Goal: Information Seeking & Learning: Check status

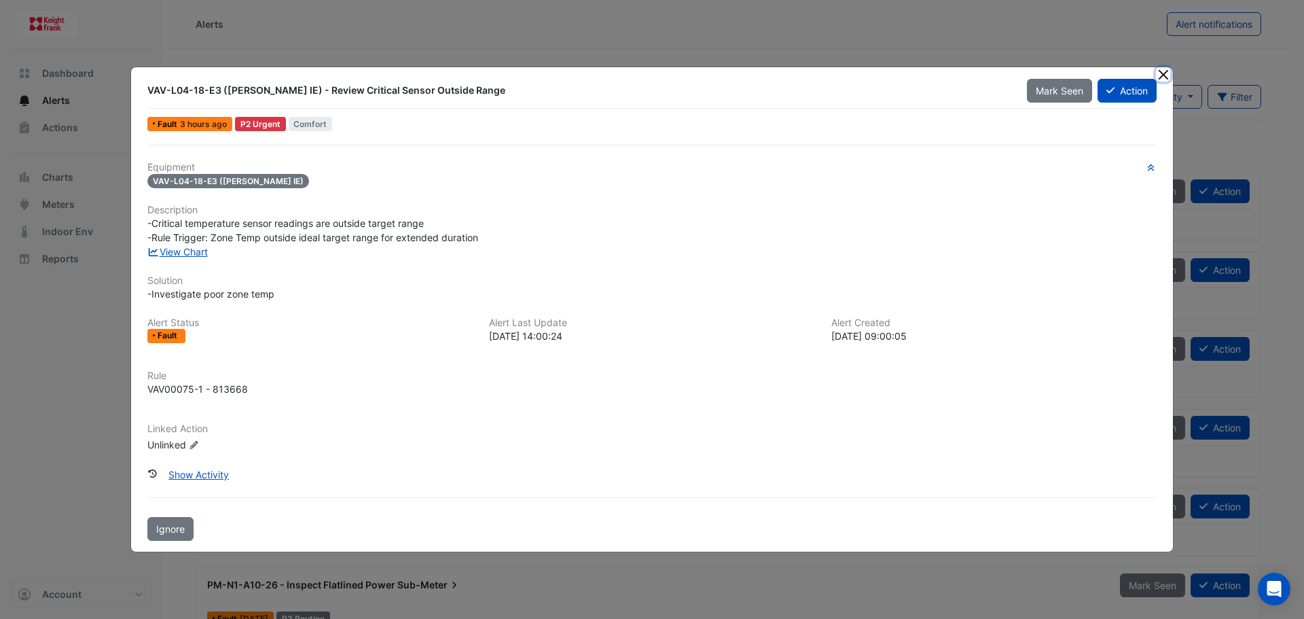
click at [1160, 71] on button "Close" at bounding box center [1163, 74] width 14 height 14
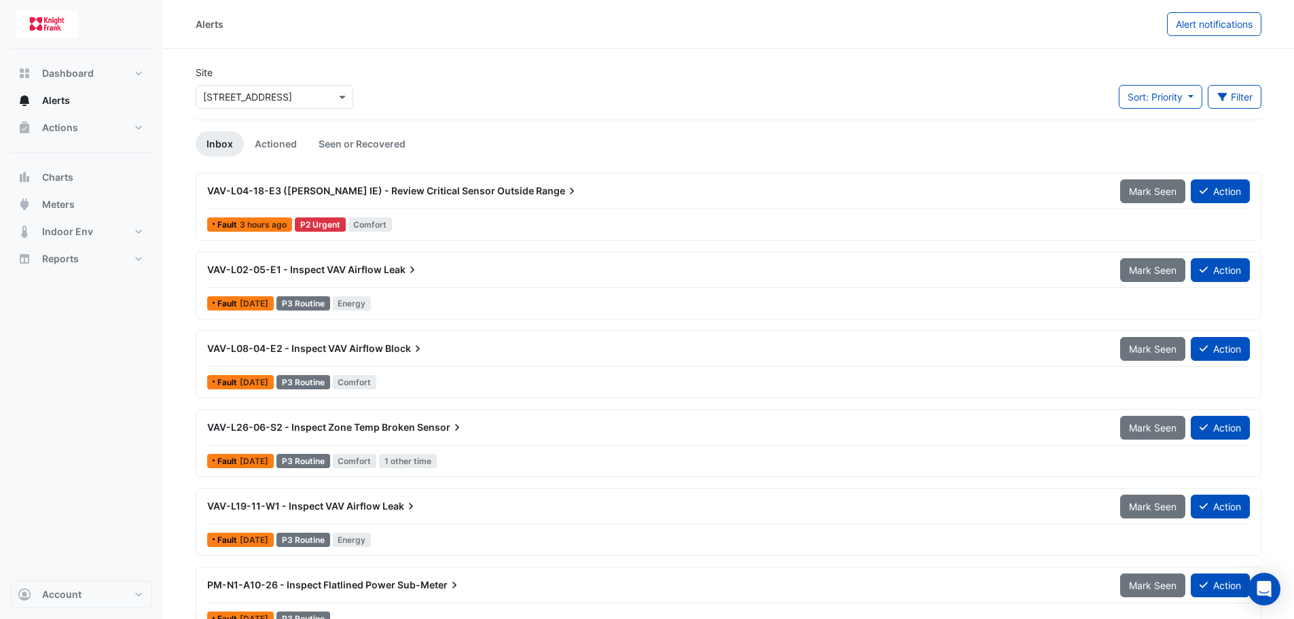
click at [416, 190] on span "VAV-L04-18-E3 (NABERS IE) - Review Critical Sensor Outside" at bounding box center [370, 191] width 327 height 12
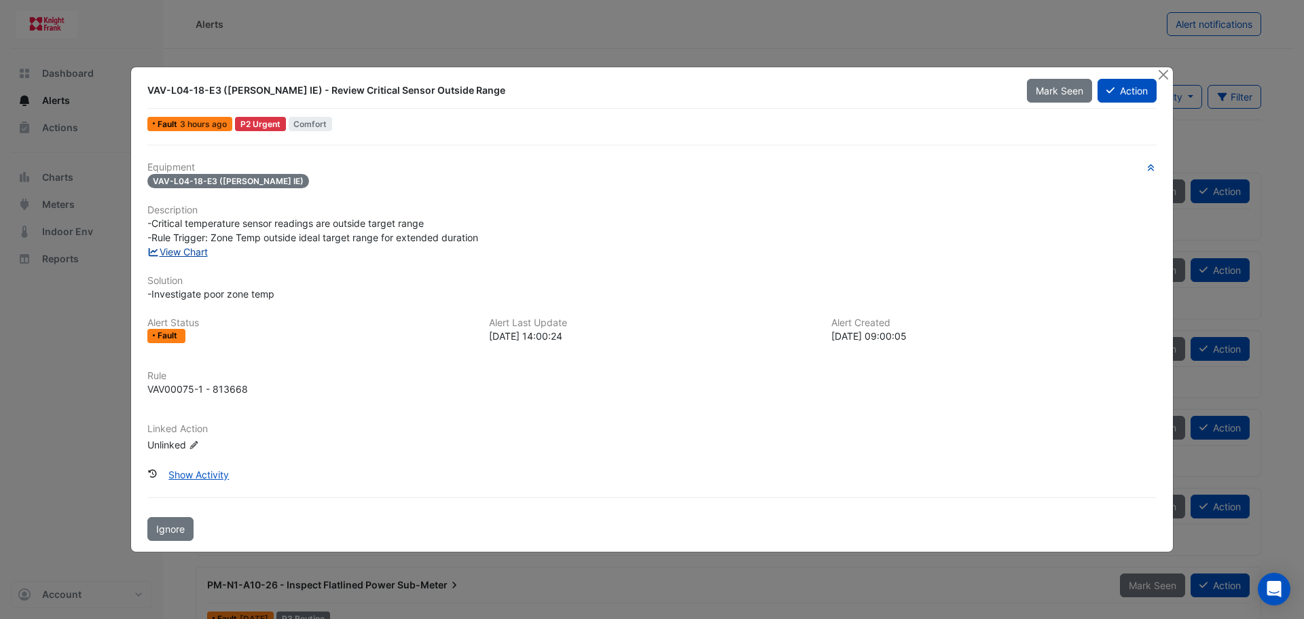
click at [199, 243] on span "-Critical temperature sensor readings are outside target range -Rule Trigger: Z…" at bounding box center [312, 230] width 331 height 26
click at [199, 249] on link "View Chart" at bounding box center [177, 252] width 60 height 12
click at [1168, 74] on button "Close" at bounding box center [1163, 74] width 14 height 14
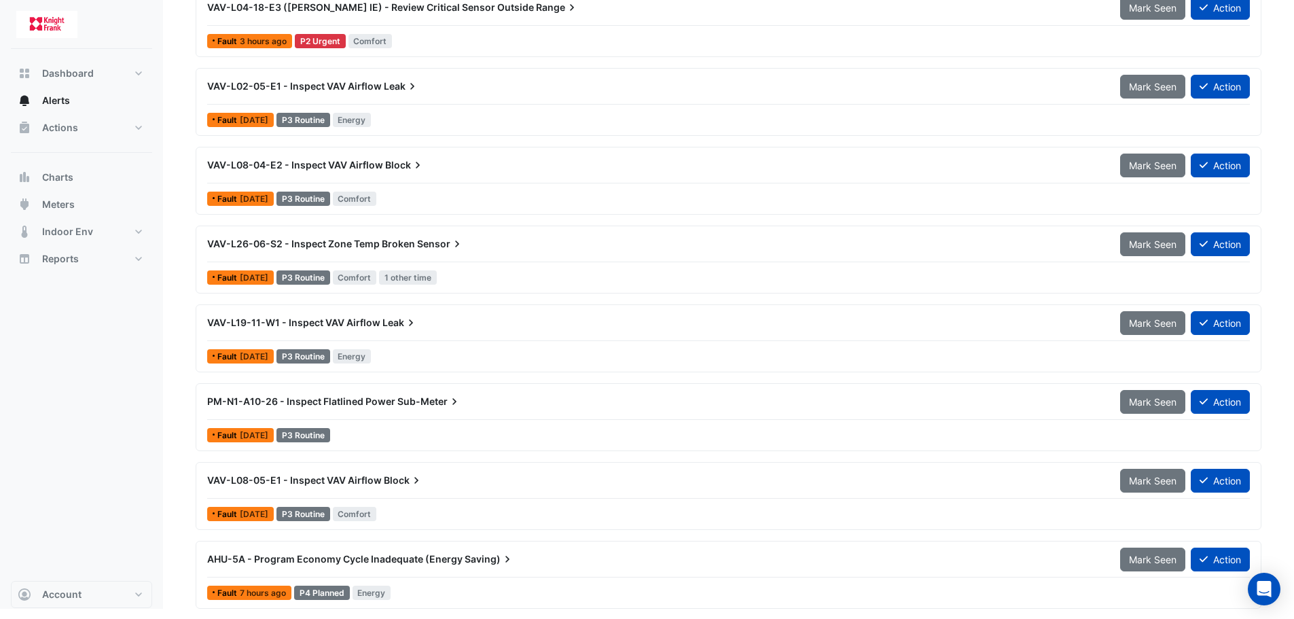
scroll to position [184, 0]
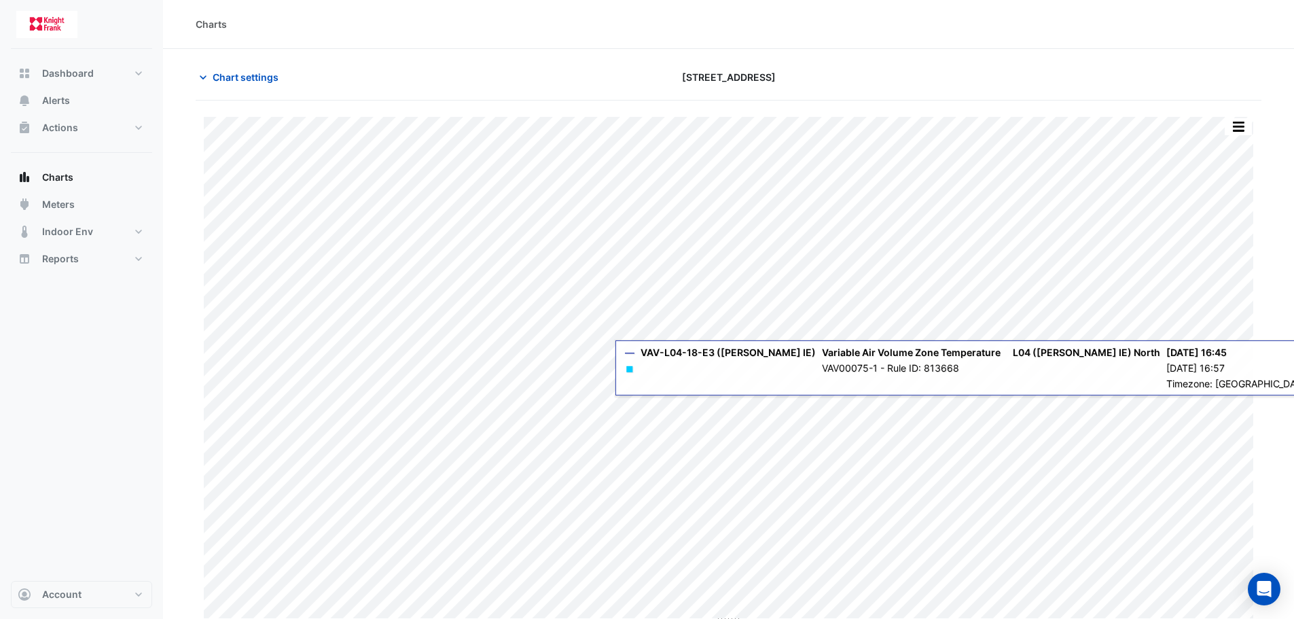
scroll to position [6, 0]
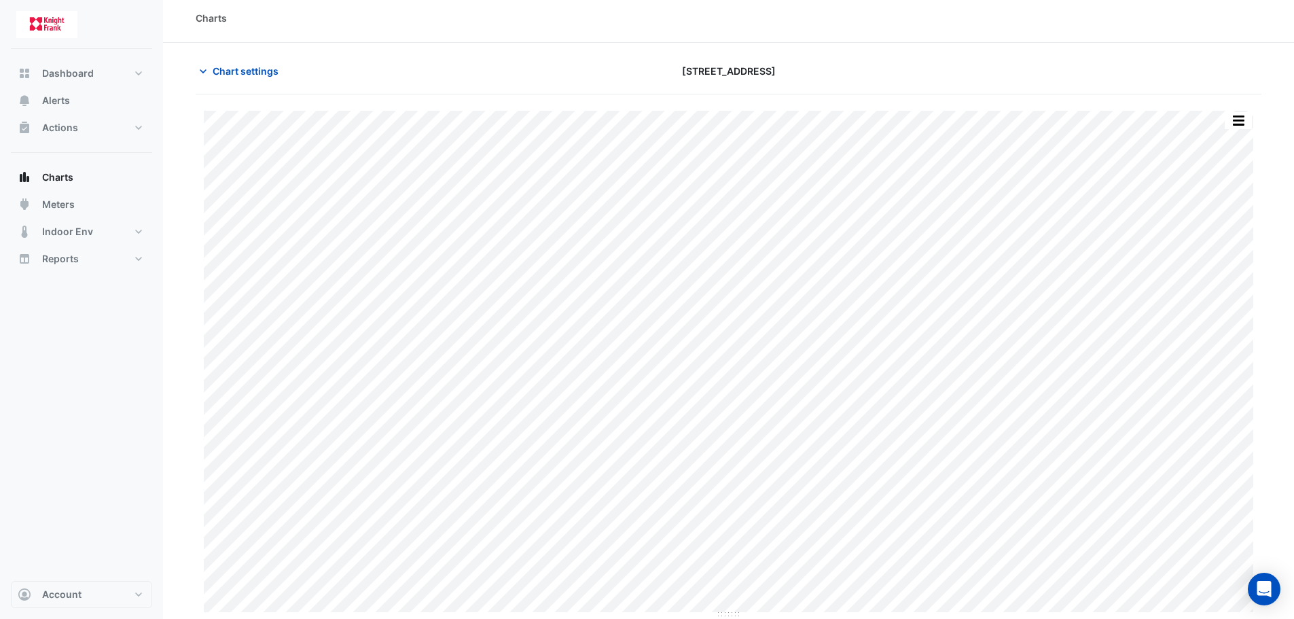
click at [160, 315] on nav "Dashboard Portfolio Ratings Performance Alerts Actions Site Manager Charts" at bounding box center [81, 309] width 163 height 619
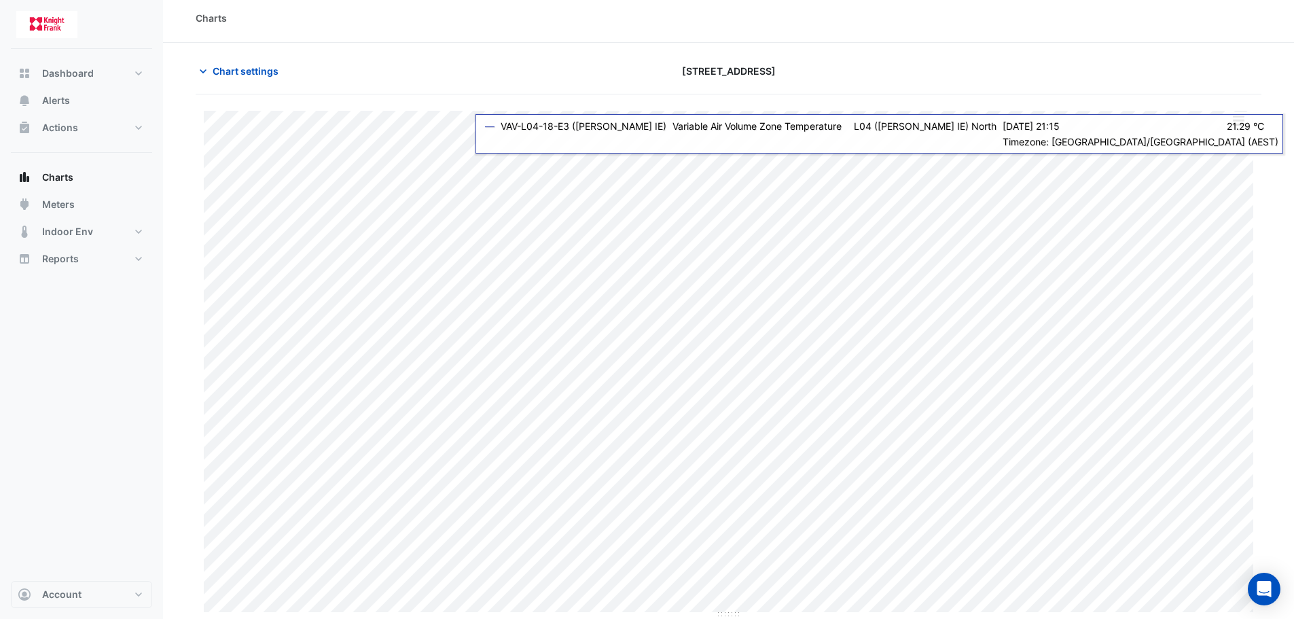
click at [469, 132] on section "Chart settings [STREET_ADDRESS] Print Save as JPEG Save as PNG Pivot Data Table…" at bounding box center [728, 331] width 1131 height 576
